Goal: Register for event/course

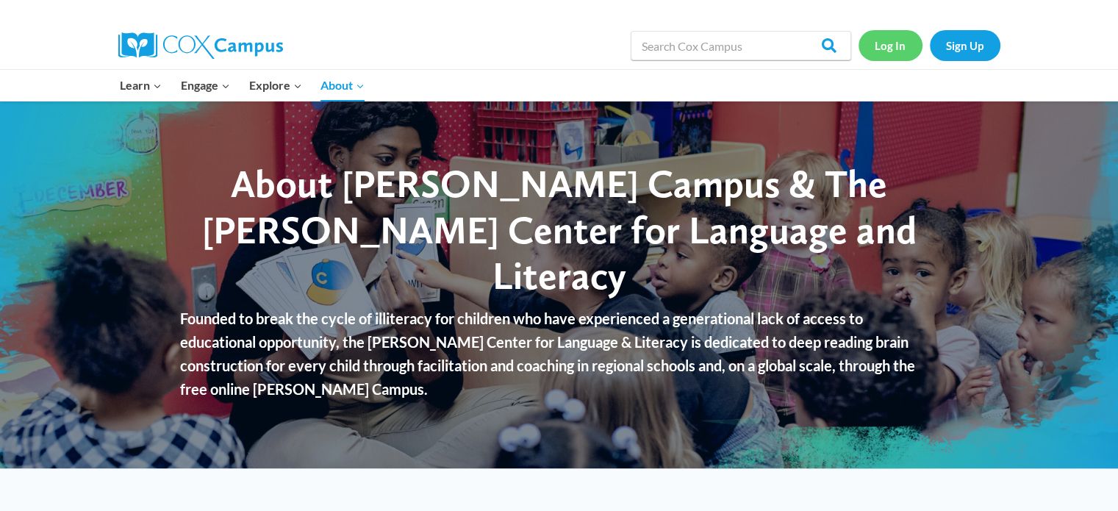
click at [885, 43] on link "Log In" at bounding box center [890, 45] width 64 height 30
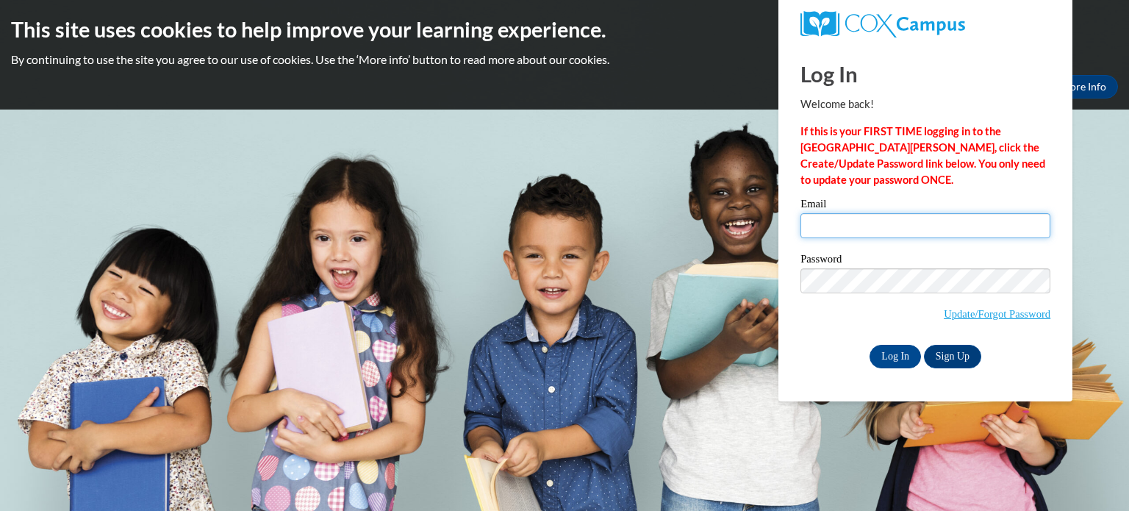
click at [830, 227] on input "Email" at bounding box center [925, 225] width 250 height 25
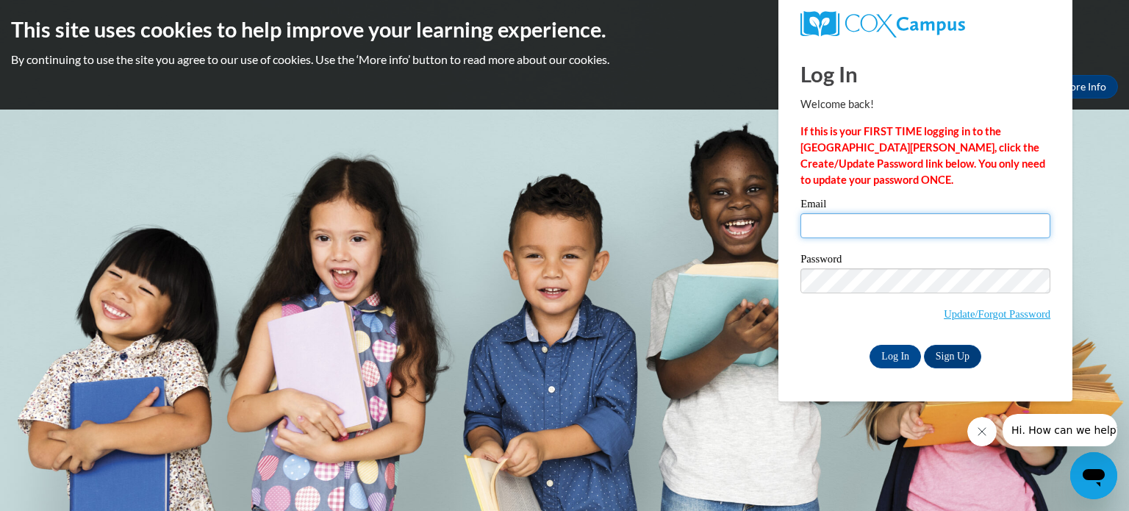
type input "mullerbrian014@gmail.com"
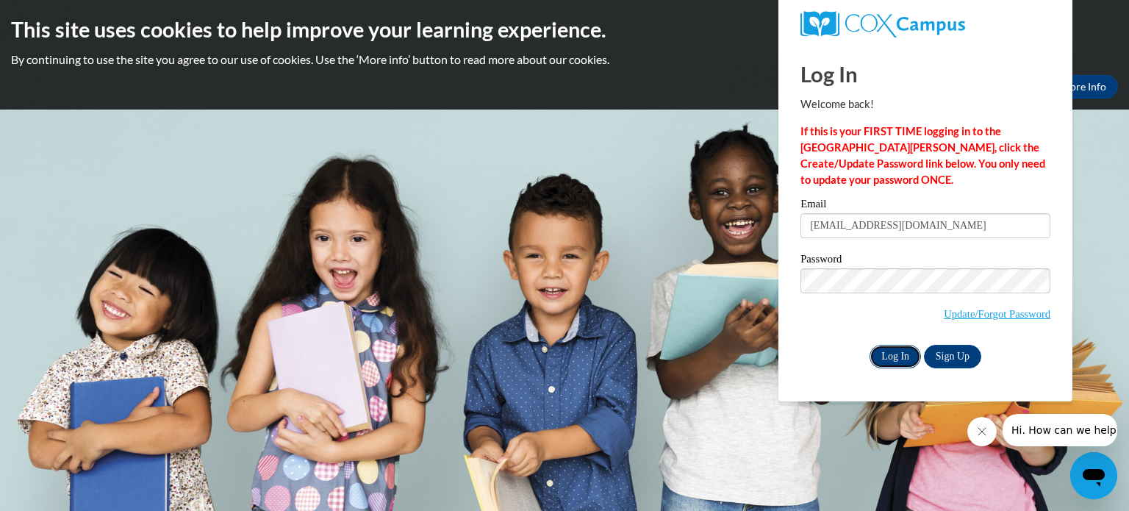
click at [894, 356] on input "Log In" at bounding box center [894, 357] width 51 height 24
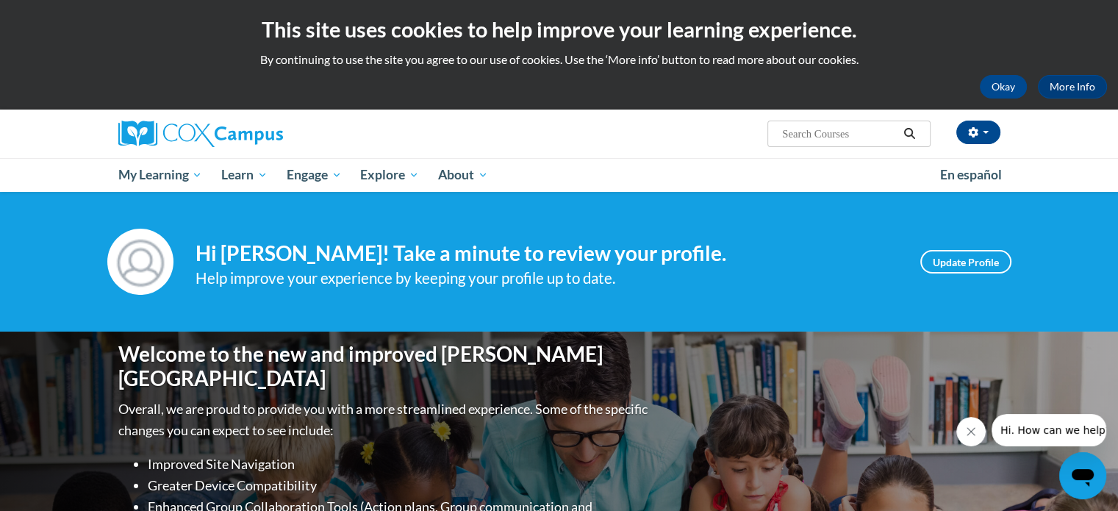
click at [795, 130] on input "Search..." at bounding box center [839, 134] width 118 height 18
type input "teaching writing"
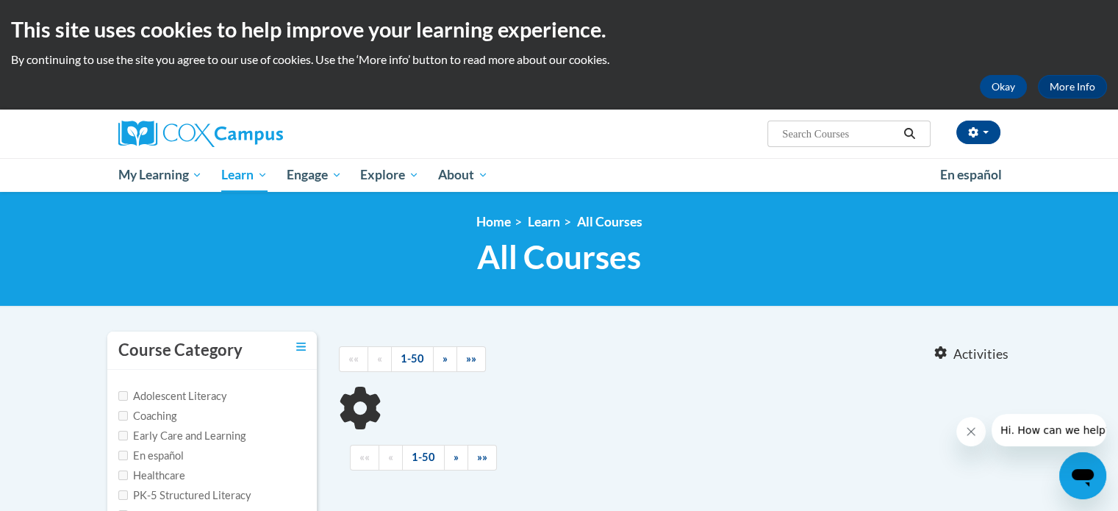
type input "teaching writing"
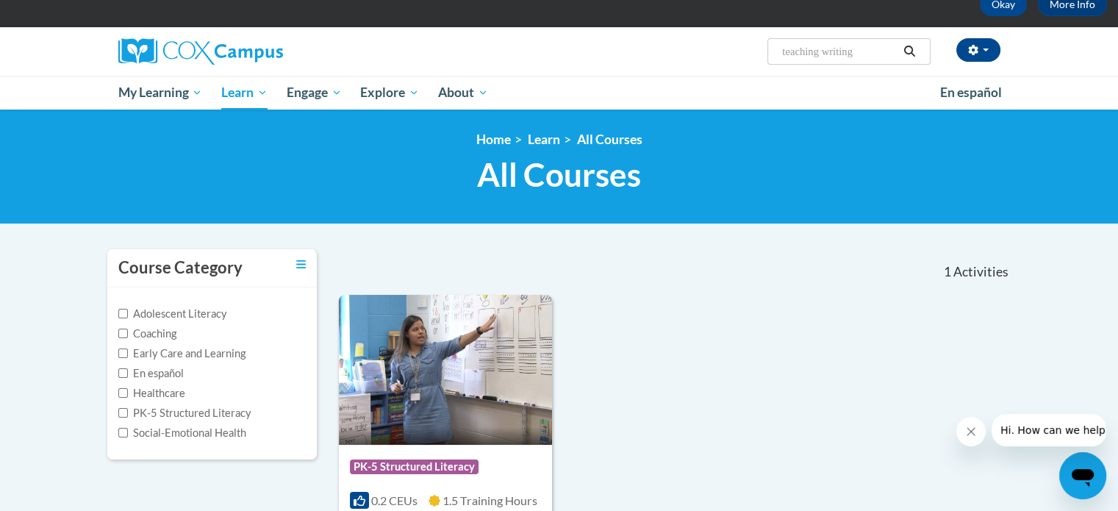
scroll to position [220, 0]
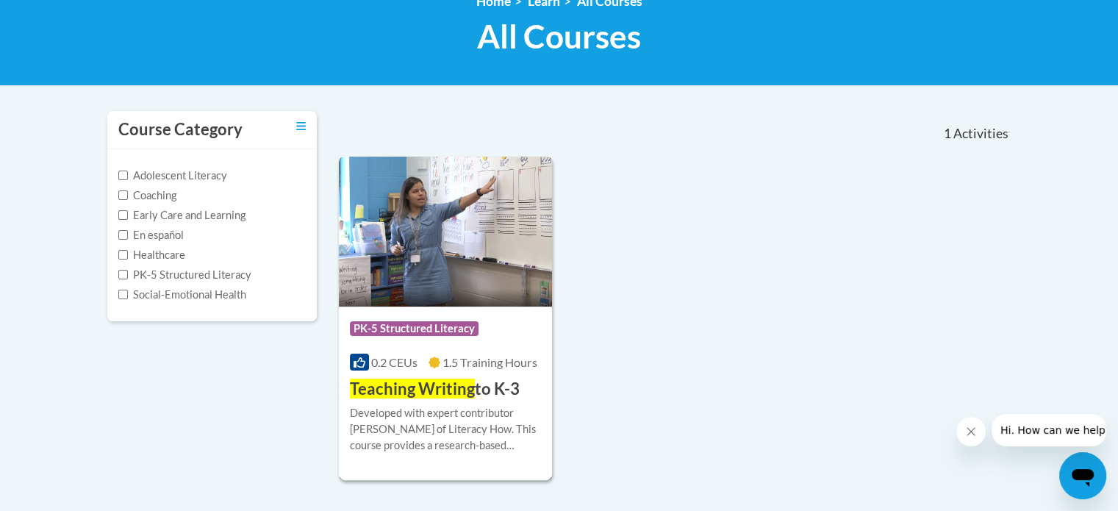
click at [444, 282] on img at bounding box center [446, 232] width 214 height 150
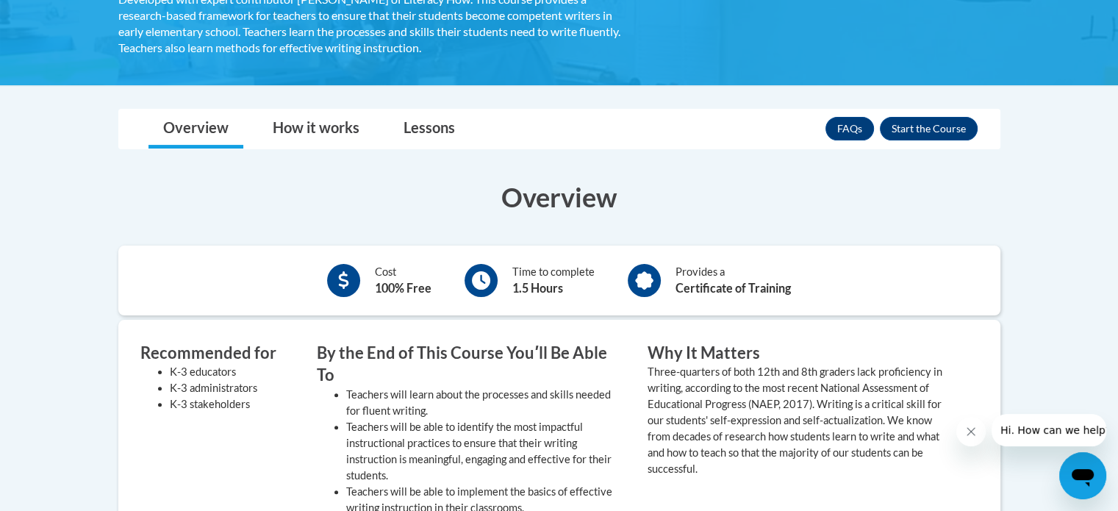
scroll to position [135, 0]
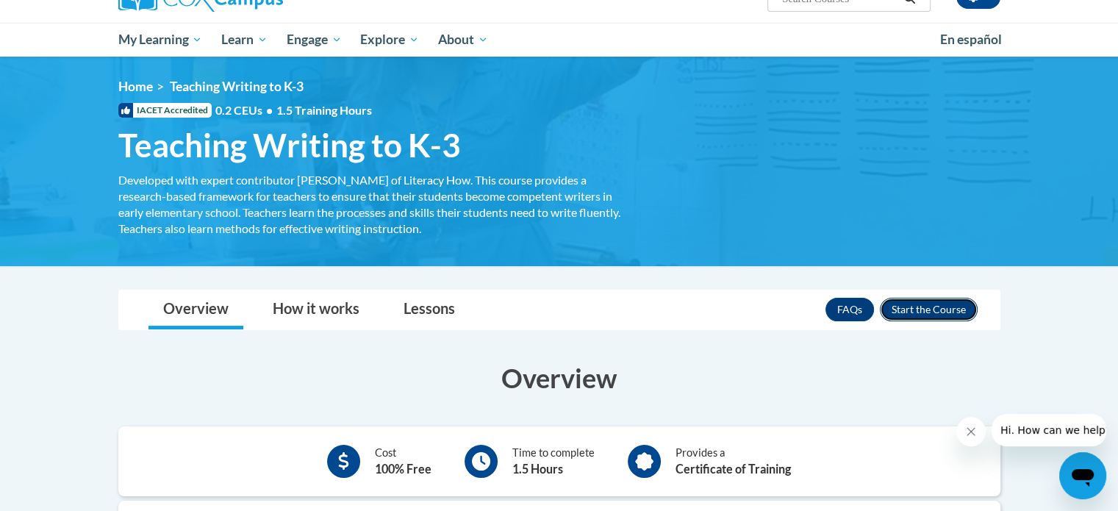
click at [927, 309] on button "Enroll" at bounding box center [929, 310] width 98 height 24
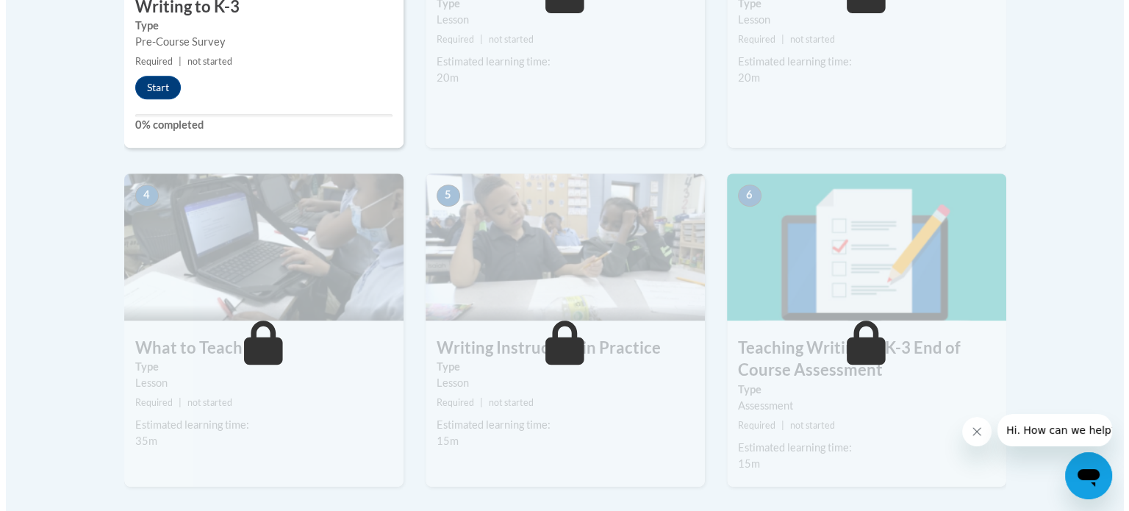
scroll to position [441, 0]
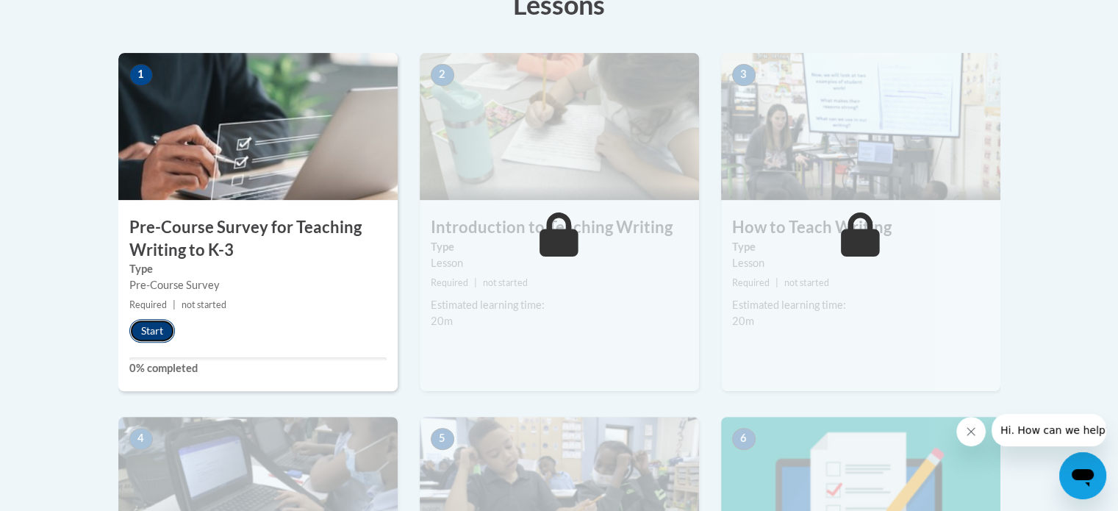
click at [147, 327] on button "Start" at bounding box center [152, 331] width 46 height 24
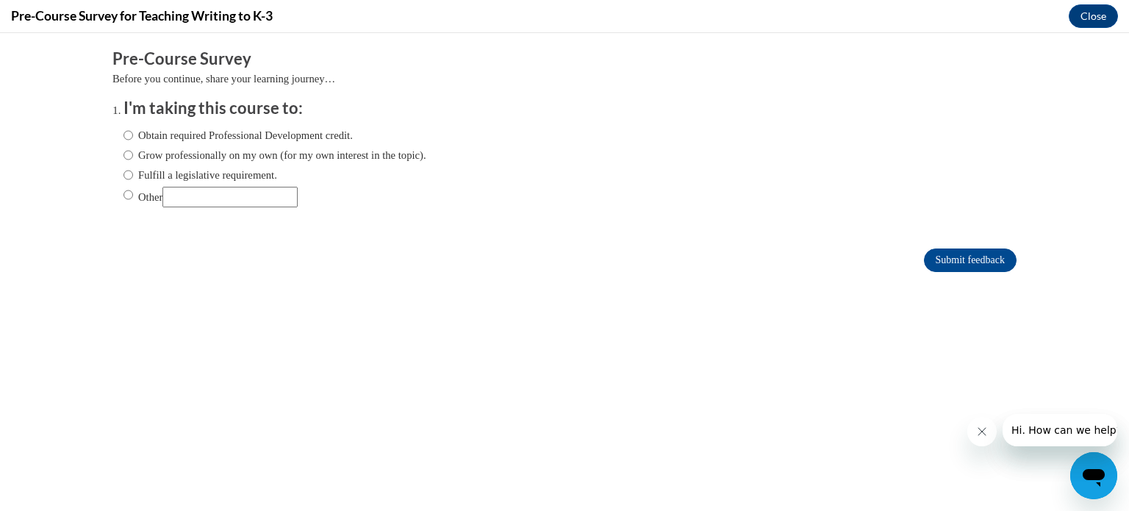
scroll to position [0, 0]
click at [123, 190] on input "Other" at bounding box center [128, 195] width 10 height 16
radio input "true"
click at [185, 196] on input "Other" at bounding box center [229, 197] width 135 height 21
type input "Student teaching"
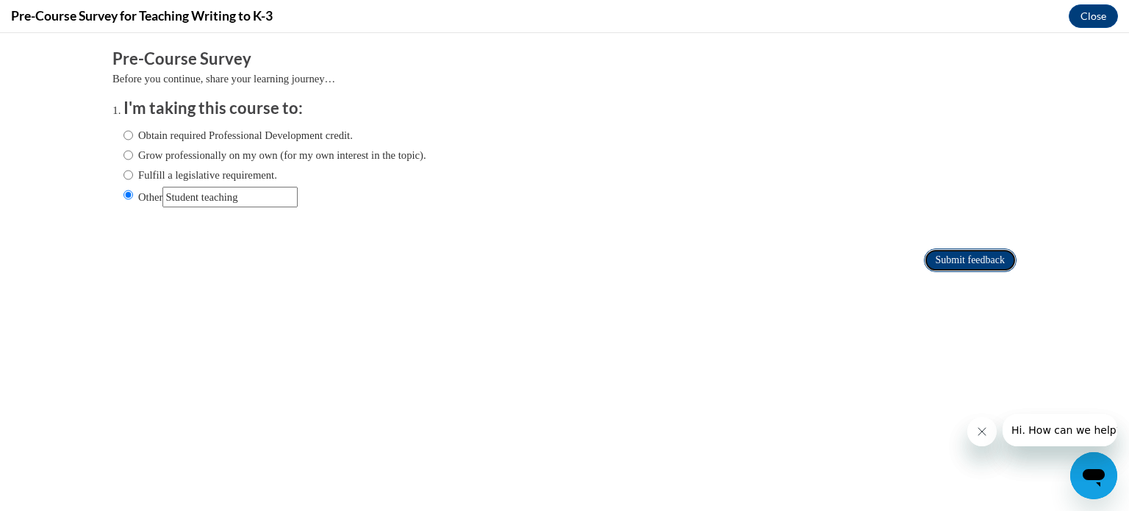
click at [954, 260] on input "Submit feedback" at bounding box center [970, 260] width 93 height 24
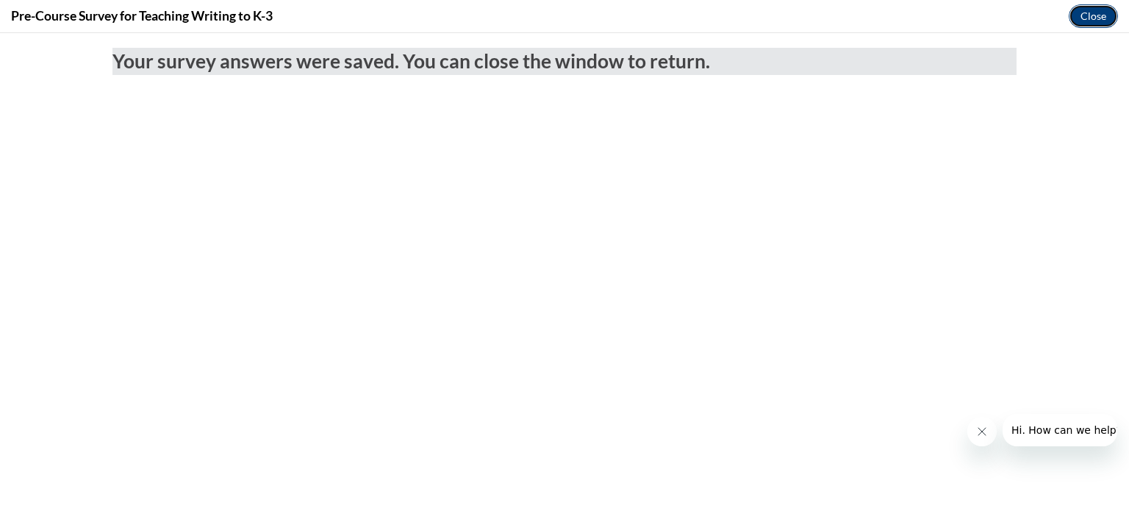
click at [1077, 13] on button "Close" at bounding box center [1092, 16] width 49 height 24
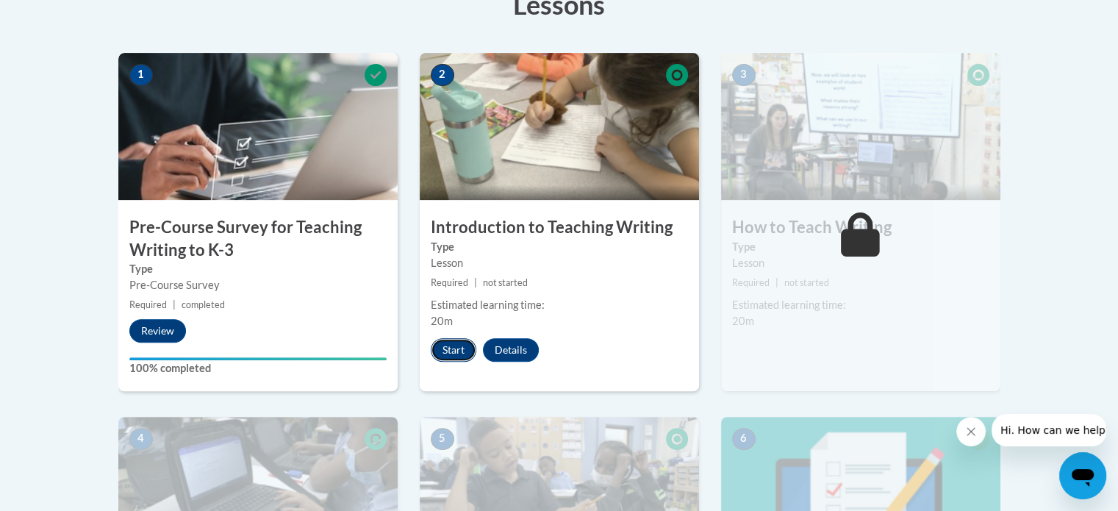
click at [442, 345] on button "Start" at bounding box center [454, 350] width 46 height 24
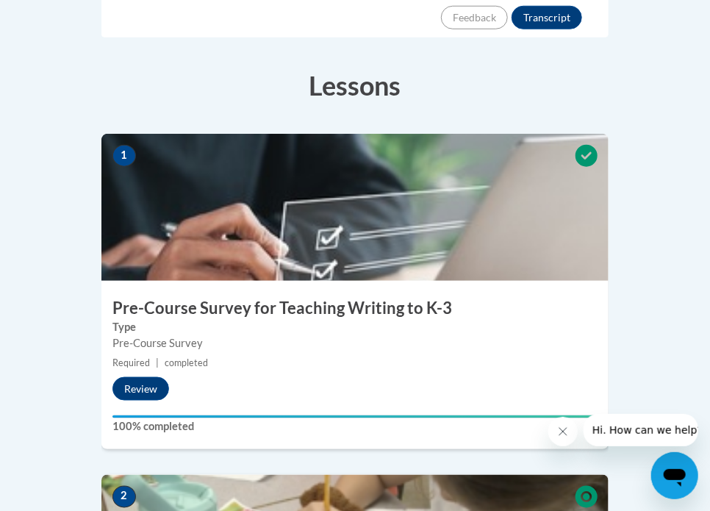
drag, startPoint x: 531, startPoint y: 334, endPoint x: 488, endPoint y: 350, distance: 45.3
click at [488, 350] on div "1 Pre-Course Survey for Teaching Writing to K-3 Type Pre-Course Survey Required…" at bounding box center [354, 291] width 507 height 315
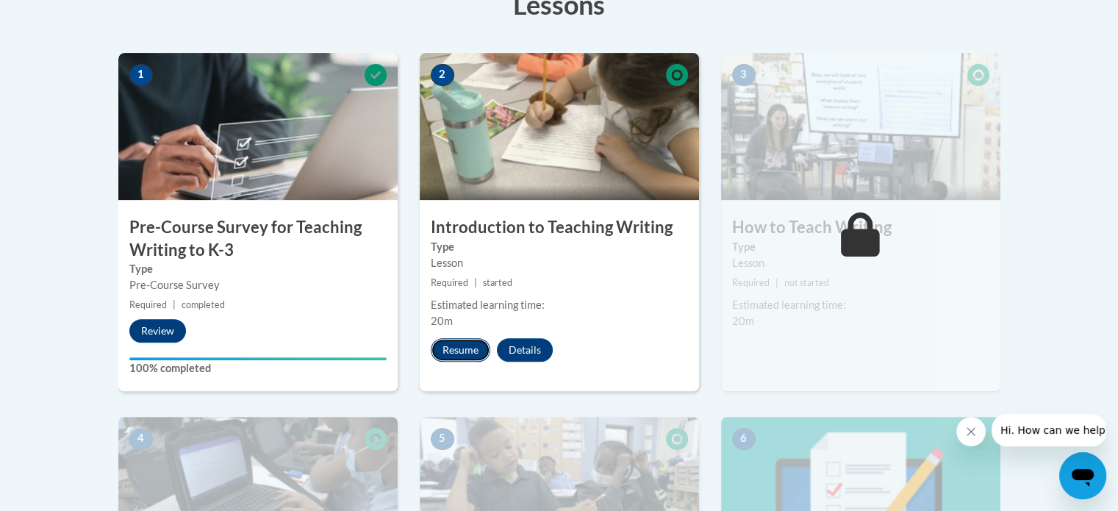
click at [447, 346] on button "Resume" at bounding box center [461, 350] width 60 height 24
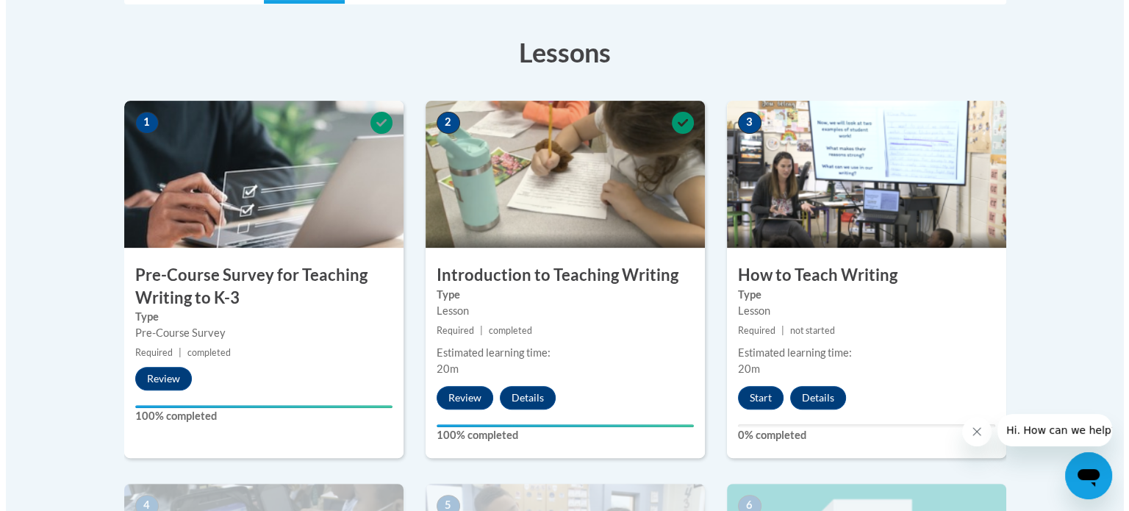
scroll to position [514, 0]
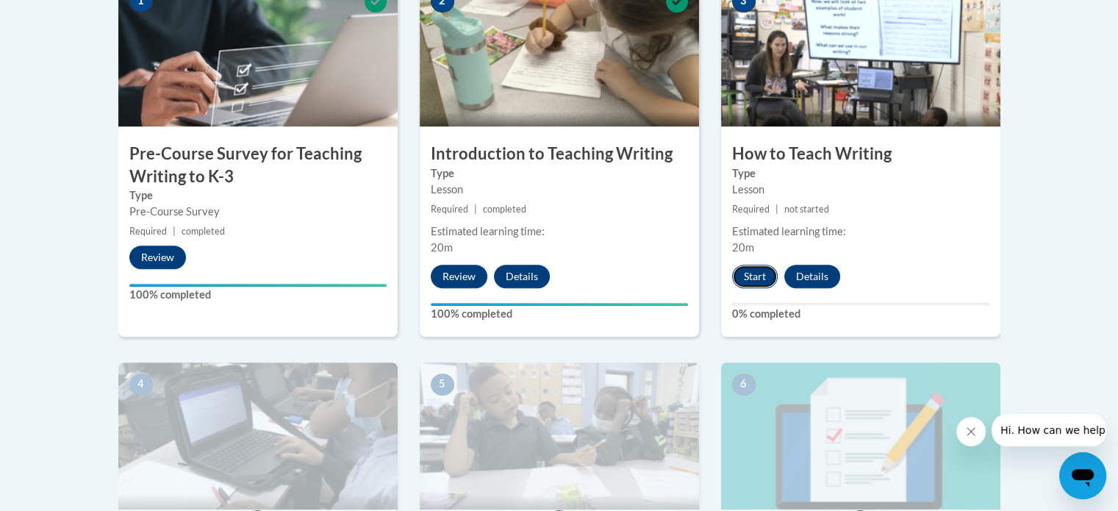
click at [751, 276] on button "Start" at bounding box center [755, 277] width 46 height 24
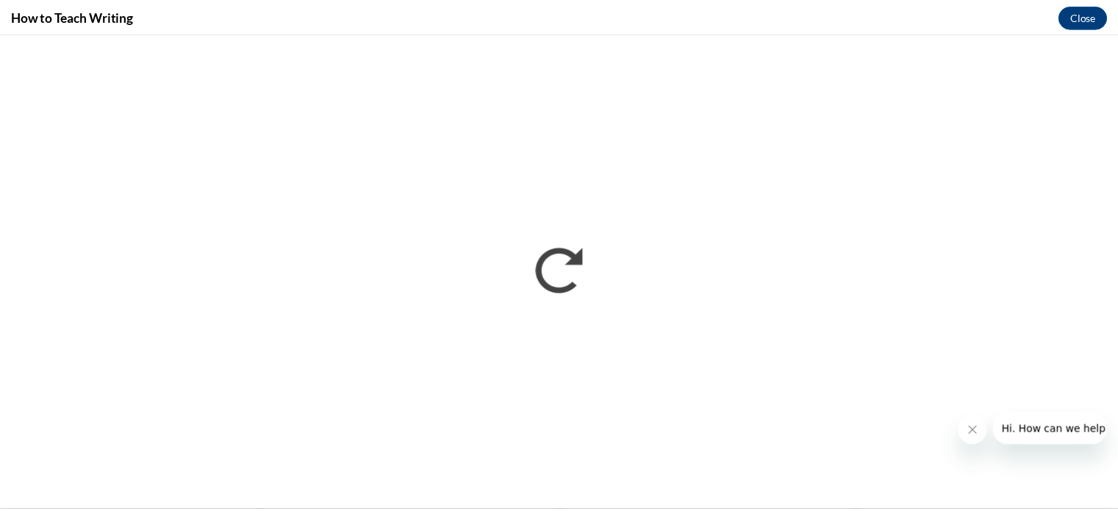
scroll to position [0, 0]
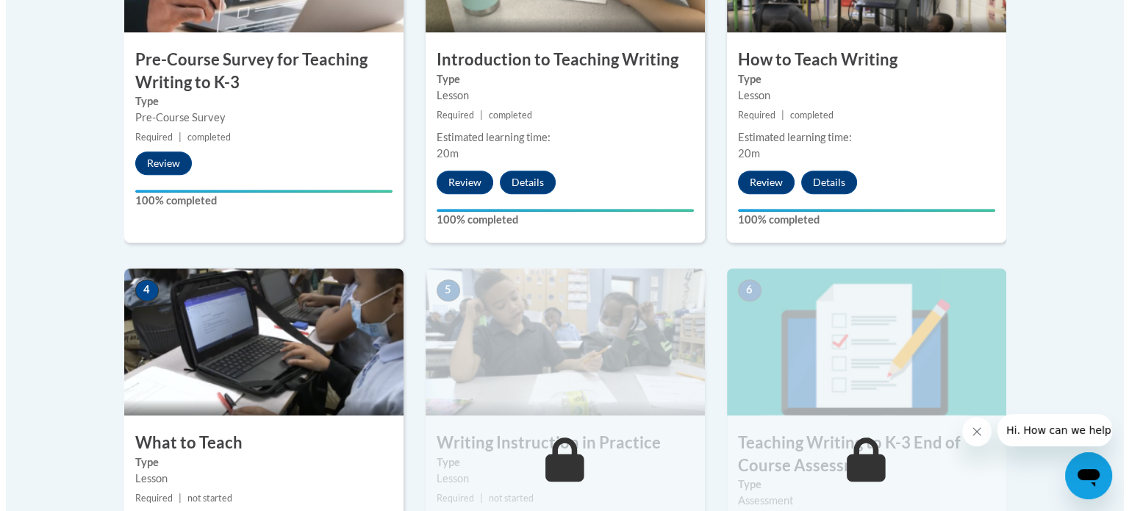
scroll to position [808, 0]
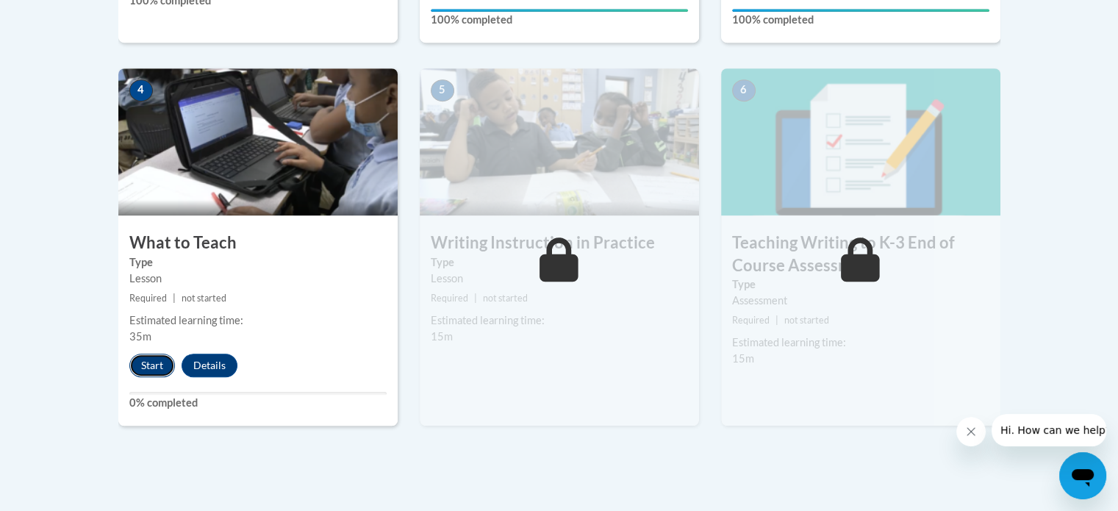
click at [145, 362] on button "Start" at bounding box center [152, 365] width 46 height 24
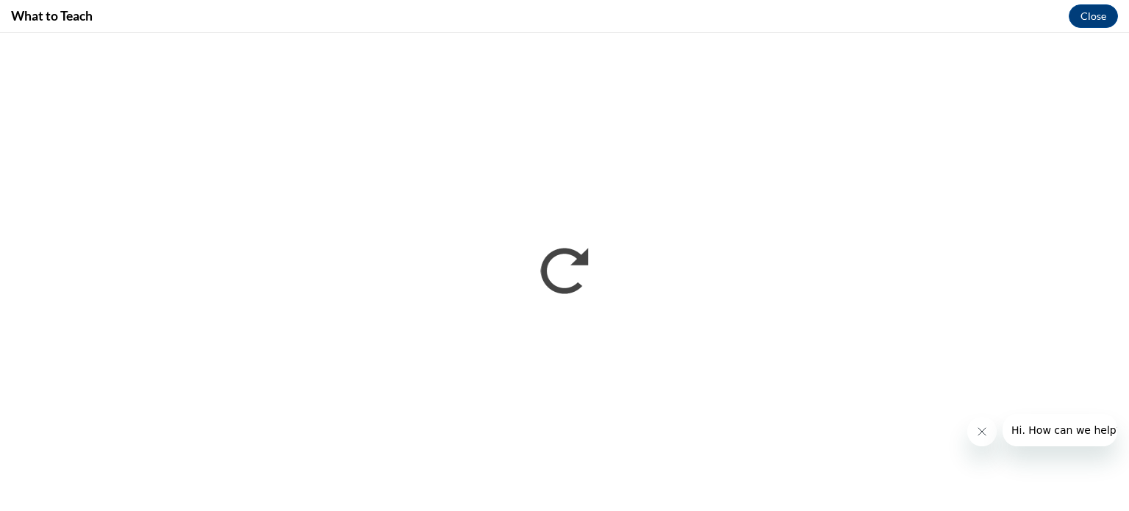
scroll to position [0, 0]
